Goal: Navigation & Orientation: Find specific page/section

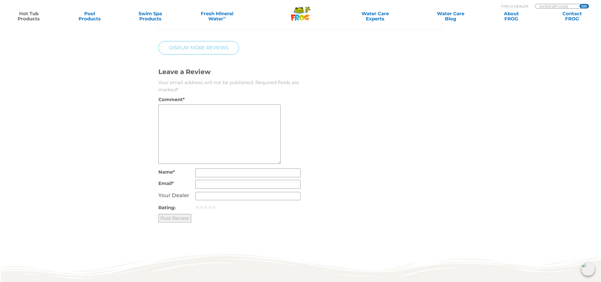
scroll to position [1161, 0]
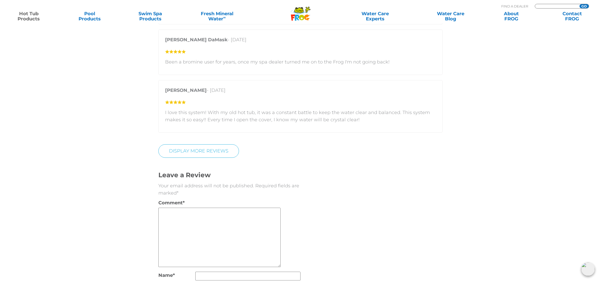
click at [543, 5] on input "Zip Code Form" at bounding box center [556, 6] width 35 height 4
type input "44001"
click at [579, 4] on input "GO" at bounding box center [583, 6] width 9 height 4
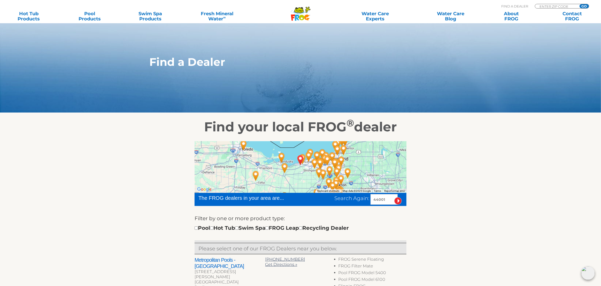
scroll to position [129, 0]
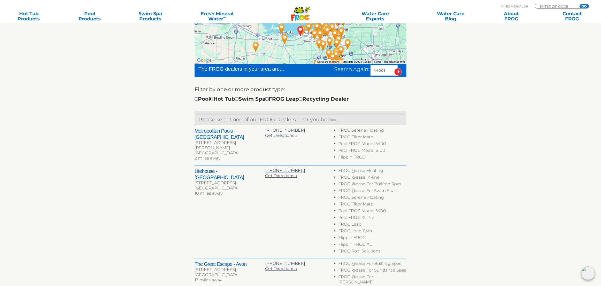
click at [213, 98] on input "checkbox" at bounding box center [211, 98] width 3 height 3
checkbox input "true"
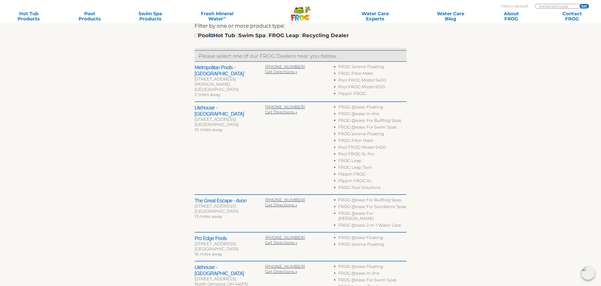
scroll to position [219, 0]
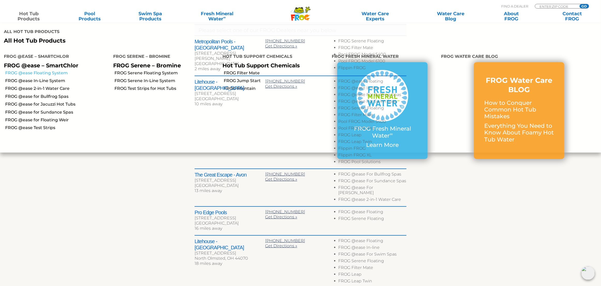
click at [35, 73] on link "FROG @ease Floating System" at bounding box center [57, 73] width 104 height 6
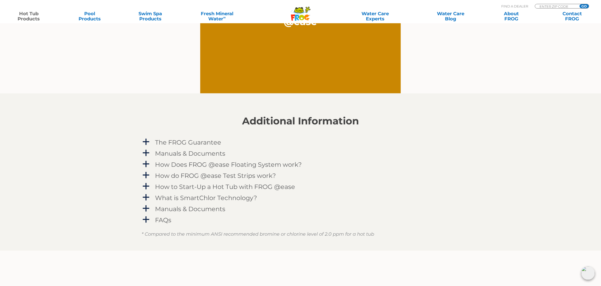
scroll to position [517, 0]
